Goal: Transaction & Acquisition: Purchase product/service

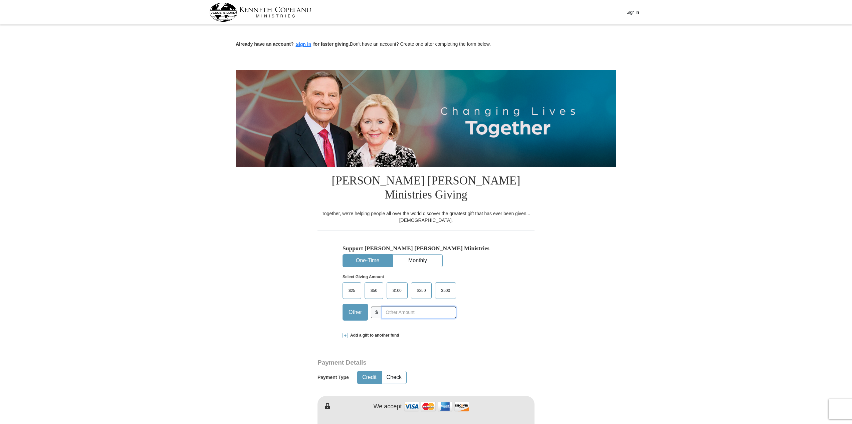
drag, startPoint x: 396, startPoint y: 298, endPoint x: 446, endPoint y: 350, distance: 71.8
click at [395, 307] on input "text" at bounding box center [419, 313] width 74 height 12
type input "30.00"
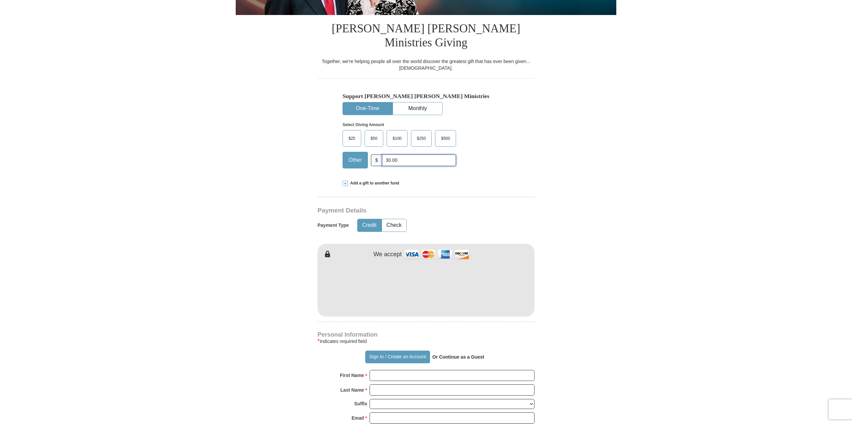
scroll to position [167, 0]
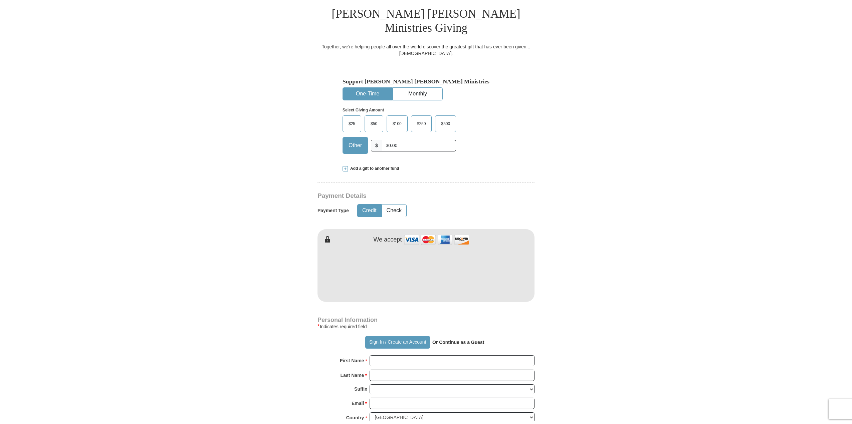
drag, startPoint x: 362, startPoint y: 195, endPoint x: 373, endPoint y: 193, distance: 11.6
click at [361, 205] on button "Credit" at bounding box center [370, 211] width 24 height 12
drag, startPoint x: 398, startPoint y: 192, endPoint x: 391, endPoint y: 192, distance: 6.7
click at [396, 205] on button "Check" at bounding box center [394, 211] width 24 height 12
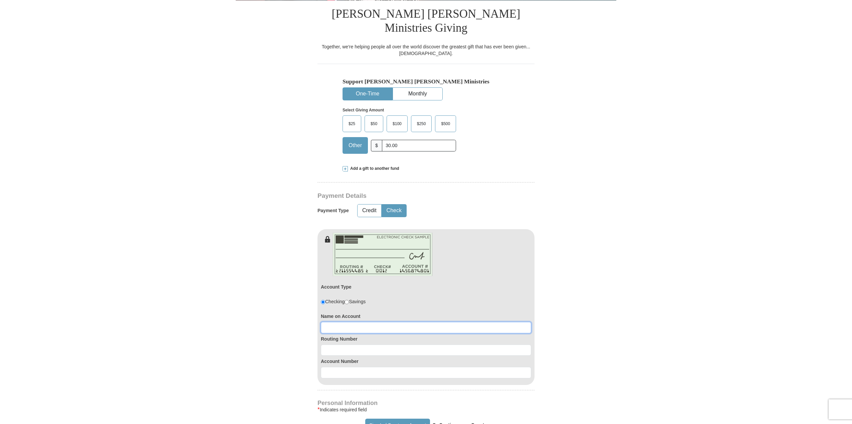
drag, startPoint x: 326, startPoint y: 311, endPoint x: 321, endPoint y: 312, distance: 5.0
click at [325, 322] on input at bounding box center [426, 327] width 210 height 11
type input "ACI"
drag, startPoint x: 338, startPoint y: 331, endPoint x: 337, endPoint y: 336, distance: 4.8
click at [338, 345] on input at bounding box center [426, 350] width 210 height 11
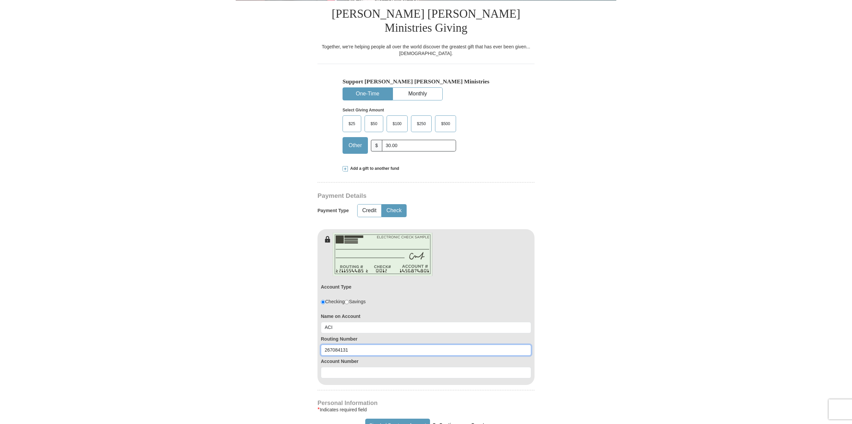
type input "267084131"
drag, startPoint x: 335, startPoint y: 357, endPoint x: 323, endPoint y: 361, distance: 12.8
click at [334, 367] on input at bounding box center [426, 372] width 210 height 11
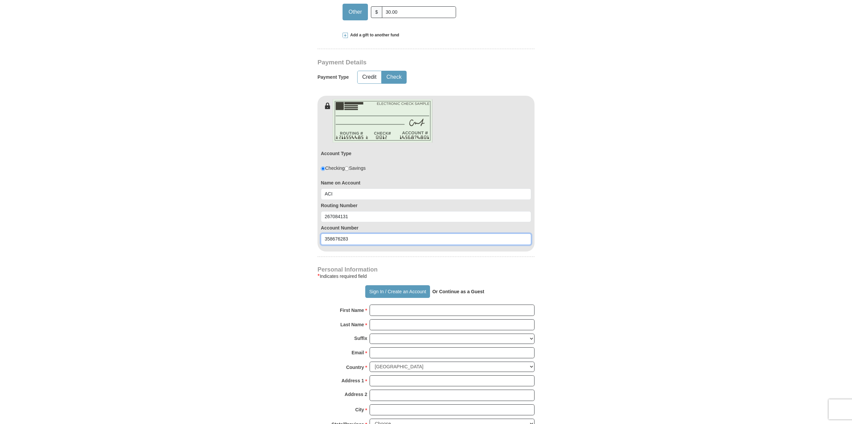
scroll to position [367, 0]
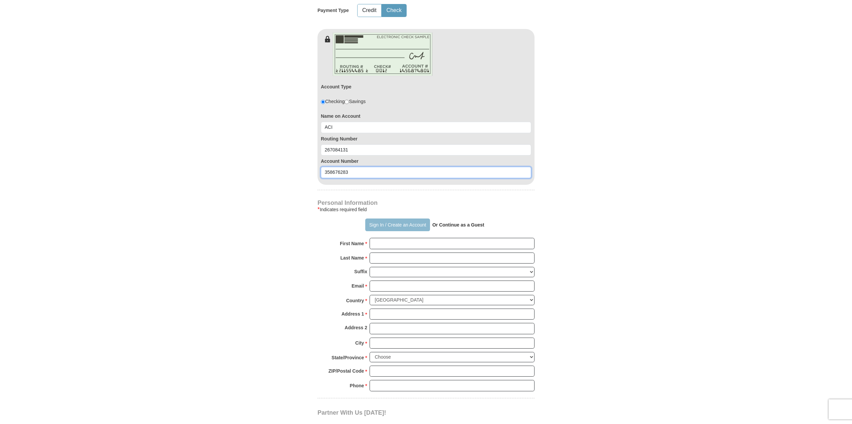
type input "358676283"
click at [391, 219] on button "Sign In / Create an Account" at bounding box center [397, 225] width 64 height 13
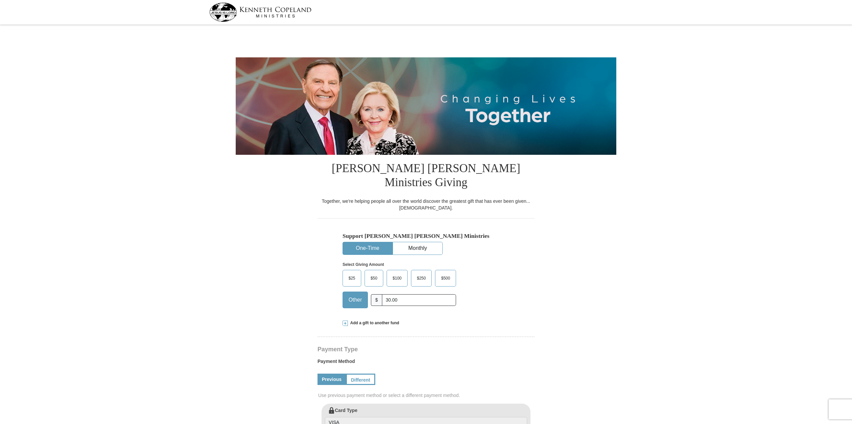
select select "FL"
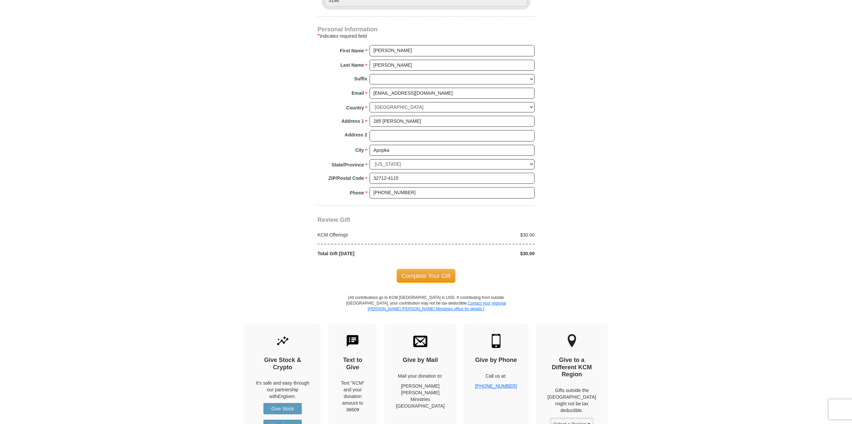
scroll to position [401, 0]
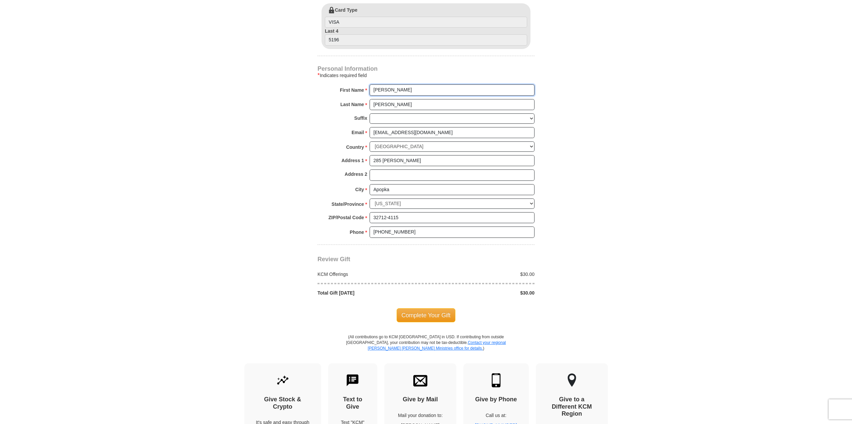
drag, startPoint x: 355, startPoint y: 68, endPoint x: 428, endPoint y: 138, distance: 100.8
type input "ADA"
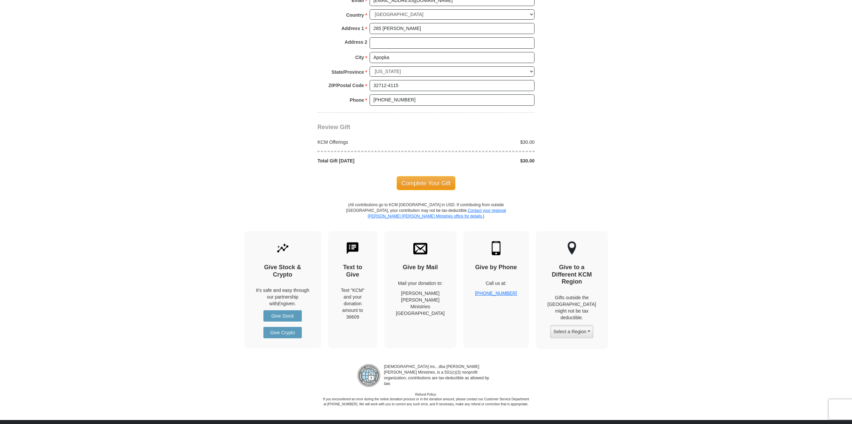
scroll to position [534, 0]
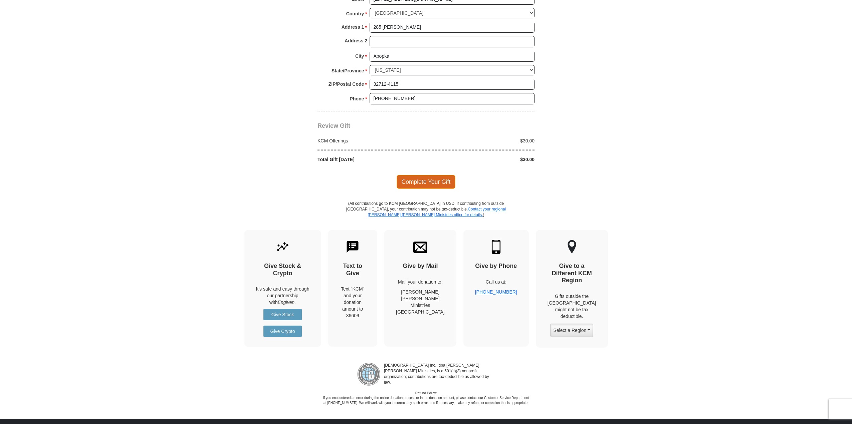
click at [416, 175] on span "Complete Your Gift" at bounding box center [426, 182] width 59 height 14
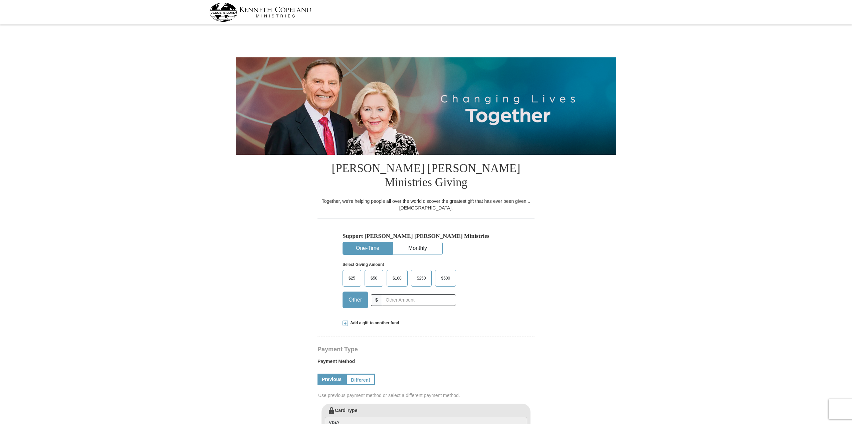
select select "FL"
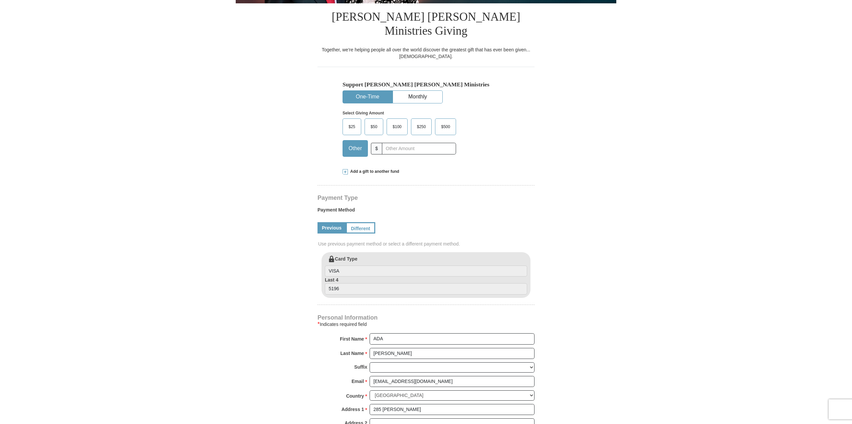
scroll to position [100, 0]
